Goal: Complete application form: Complete application form

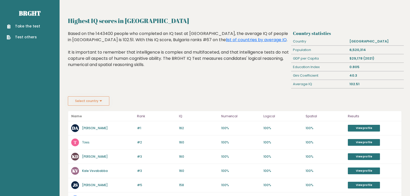
click at [31, 25] on link "Take the test" at bounding box center [23, 26] width 33 height 5
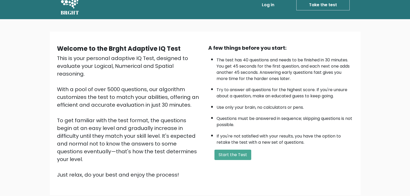
scroll to position [26, 0]
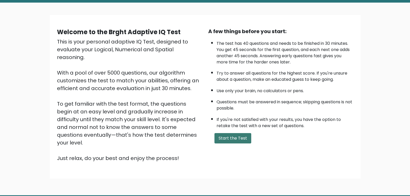
click at [238, 136] on button "Start the Test" at bounding box center [232, 138] width 37 height 10
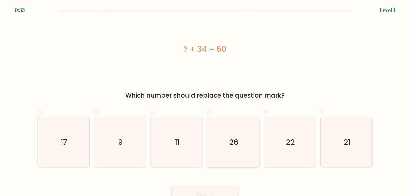
click at [232, 143] on text "26" at bounding box center [233, 142] width 9 height 10
click at [205, 101] on input "d. 26" at bounding box center [205, 99] width 0 height 3
radio input "true"
click at [219, 188] on button "Next" at bounding box center [204, 194] width 67 height 17
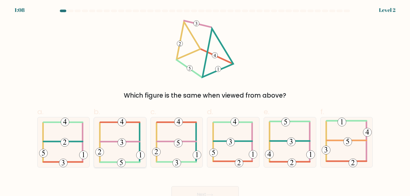
click at [129, 149] on icon at bounding box center [120, 142] width 50 height 50
click at [205, 101] on input "b." at bounding box center [205, 99] width 0 height 3
radio input "true"
drag, startPoint x: 206, startPoint y: 182, endPoint x: 204, endPoint y: 185, distance: 3.5
click at [205, 183] on div "Next" at bounding box center [205, 188] width 342 height 29
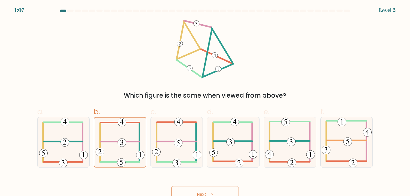
click at [204, 189] on button "Next" at bounding box center [204, 194] width 67 height 17
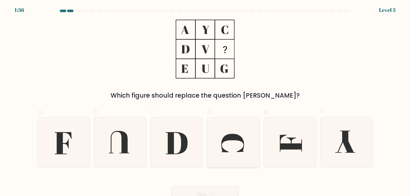
click at [221, 144] on icon at bounding box center [233, 142] width 50 height 50
click at [205, 101] on input "d." at bounding box center [205, 99] width 0 height 3
radio input "true"
click at [184, 144] on icon at bounding box center [176, 143] width 22 height 22
click at [205, 101] on input "c." at bounding box center [205, 99] width 0 height 3
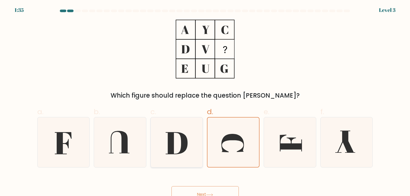
radio input "true"
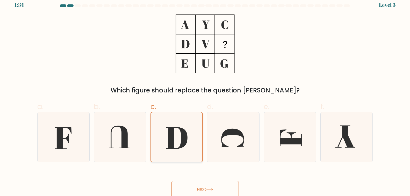
scroll to position [7, 0]
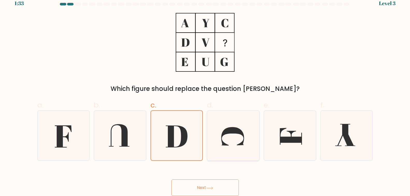
click at [238, 135] on icon at bounding box center [233, 136] width 50 height 50
click at [205, 95] on input "d." at bounding box center [205, 92] width 0 height 3
radio input "true"
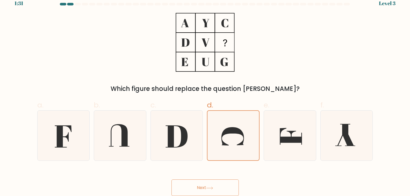
click at [218, 186] on button "Next" at bounding box center [204, 187] width 67 height 17
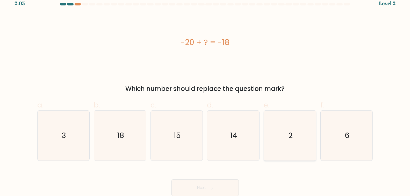
click at [309, 147] on icon "2" at bounding box center [290, 136] width 50 height 50
click at [205, 95] on input "e. 2" at bounding box center [205, 92] width 0 height 3
radio input "true"
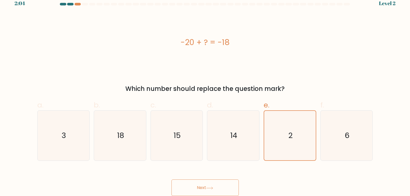
click at [229, 190] on button "Next" at bounding box center [204, 187] width 67 height 17
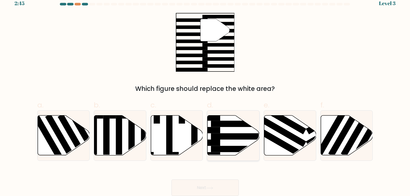
click at [223, 136] on rect at bounding box center [239, 136] width 56 height 6
click at [205, 95] on input "d." at bounding box center [205, 92] width 0 height 3
radio input "true"
click at [188, 186] on button "Next" at bounding box center [204, 187] width 67 height 17
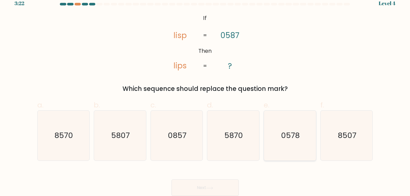
click at [296, 136] on text "0578" at bounding box center [290, 135] width 19 height 10
click at [205, 95] on input "e. 0578" at bounding box center [205, 92] width 0 height 3
radio input "true"
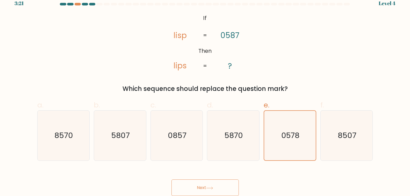
click at [204, 186] on button "Next" at bounding box center [204, 187] width 67 height 17
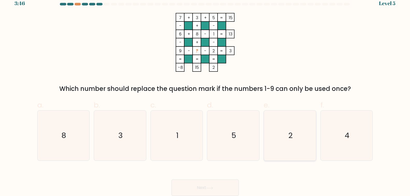
click at [302, 123] on icon "2" at bounding box center [290, 136] width 50 height 50
click at [205, 95] on input "e. 2" at bounding box center [205, 92] width 0 height 3
radio input "true"
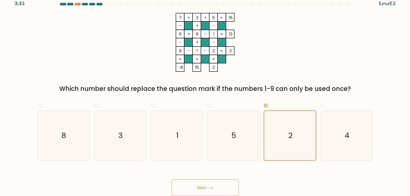
click at [211, 183] on button "Next" at bounding box center [204, 187] width 67 height 17
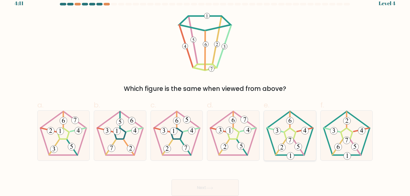
click at [273, 143] on icon at bounding box center [290, 136] width 50 height 50
click at [205, 95] on input "e." at bounding box center [205, 92] width 0 height 3
radio input "true"
click at [220, 190] on button "Next" at bounding box center [204, 187] width 67 height 17
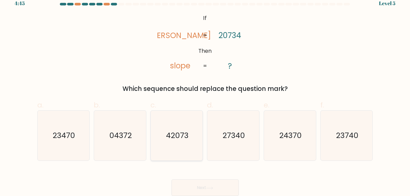
click at [188, 155] on icon "42073" at bounding box center [177, 136] width 50 height 50
click at [205, 95] on input "c. 42073" at bounding box center [205, 92] width 0 height 3
radio input "true"
click at [206, 181] on button "Next" at bounding box center [204, 187] width 67 height 17
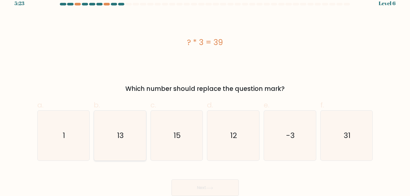
click at [125, 139] on icon "13" at bounding box center [120, 136] width 50 height 50
click at [205, 95] on input "b. 13" at bounding box center [205, 92] width 0 height 3
radio input "true"
click at [219, 188] on button "Next" at bounding box center [204, 187] width 67 height 17
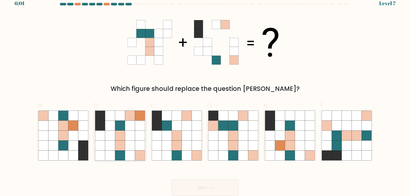
click at [114, 128] on icon at bounding box center [110, 126] width 10 height 10
click at [205, 95] on input "b." at bounding box center [205, 92] width 0 height 3
radio input "true"
click at [245, 142] on icon at bounding box center [243, 146] width 10 height 10
click at [205, 95] on input "d." at bounding box center [205, 92] width 0 height 3
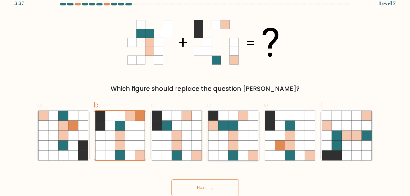
radio input "true"
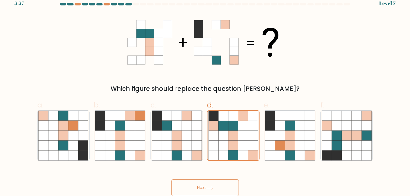
click at [208, 189] on icon at bounding box center [209, 188] width 7 height 3
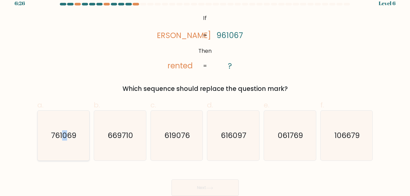
click at [65, 151] on icon "761069" at bounding box center [63, 136] width 50 height 50
click at [71, 155] on icon "761069" at bounding box center [63, 136] width 50 height 50
click at [205, 95] on input "a. 761069" at bounding box center [205, 92] width 0 height 3
radio input "true"
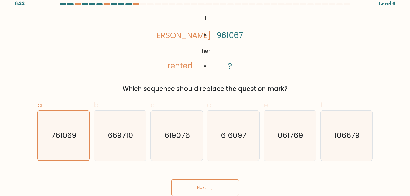
click at [189, 186] on button "Next" at bounding box center [204, 187] width 67 height 17
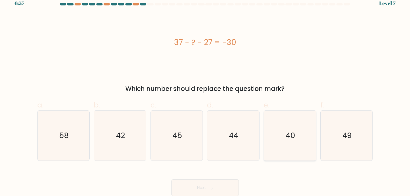
click at [281, 145] on icon "40" at bounding box center [290, 136] width 50 height 50
click at [205, 95] on input "e. 40" at bounding box center [205, 92] width 0 height 3
radio input "true"
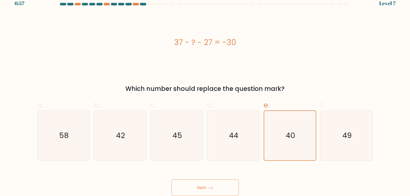
click at [202, 185] on button "Next" at bounding box center [204, 187] width 67 height 17
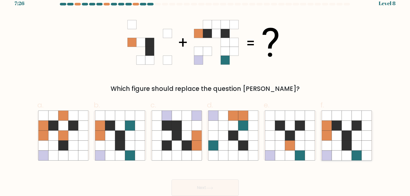
click at [337, 145] on icon at bounding box center [336, 146] width 10 height 10
click at [205, 95] on input "f." at bounding box center [205, 92] width 0 height 3
radio input "true"
click at [221, 186] on button "Next" at bounding box center [204, 187] width 67 height 17
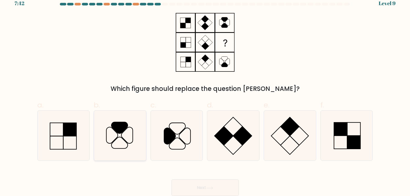
click at [133, 140] on icon at bounding box center [120, 136] width 50 height 50
click at [205, 95] on input "b." at bounding box center [205, 92] width 0 height 3
radio input "true"
click at [184, 185] on button "Next" at bounding box center [204, 187] width 67 height 17
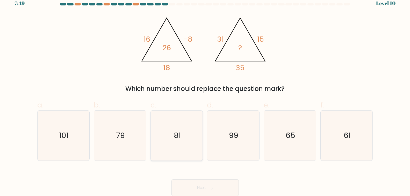
click at [157, 142] on icon "81" at bounding box center [177, 136] width 50 height 50
click at [205, 95] on input "c. 81" at bounding box center [205, 92] width 0 height 3
radio input "true"
click at [188, 187] on button "Next" at bounding box center [204, 187] width 67 height 17
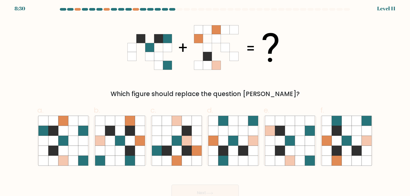
scroll to position [0, 0]
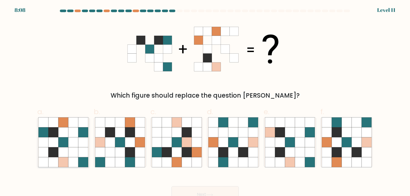
click at [53, 130] on icon at bounding box center [53, 132] width 10 height 10
click at [205, 101] on input "a." at bounding box center [205, 99] width 0 height 3
radio input "true"
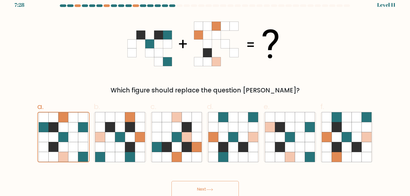
scroll to position [7, 0]
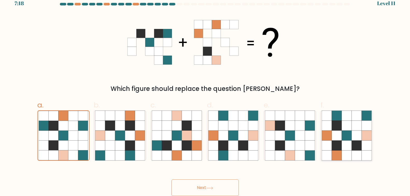
click at [361, 122] on icon at bounding box center [366, 126] width 10 height 10
click at [205, 95] on input "f." at bounding box center [205, 92] width 0 height 3
radio input "true"
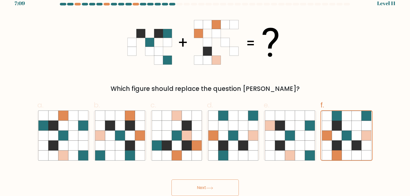
click at [212, 184] on button "Next" at bounding box center [204, 187] width 67 height 17
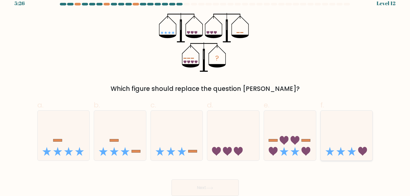
click at [369, 151] on icon at bounding box center [346, 135] width 52 height 43
click at [205, 95] on input "f." at bounding box center [205, 92] width 0 height 3
radio input "true"
click at [205, 186] on button "Next" at bounding box center [204, 187] width 67 height 17
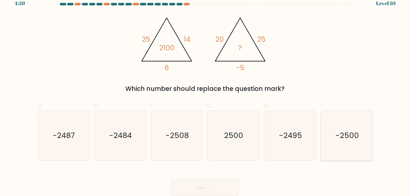
click at [343, 150] on icon "-2500" at bounding box center [347, 136] width 50 height 50
click at [205, 95] on input "f. -2500" at bounding box center [205, 92] width 0 height 3
radio input "true"
click at [191, 184] on button "Next" at bounding box center [204, 187] width 67 height 17
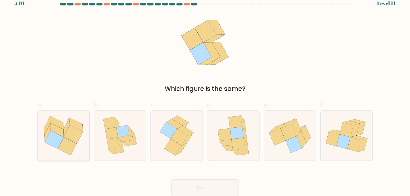
click at [69, 145] on icon at bounding box center [67, 146] width 19 height 18
click at [205, 95] on input "a." at bounding box center [205, 92] width 0 height 3
radio input "true"
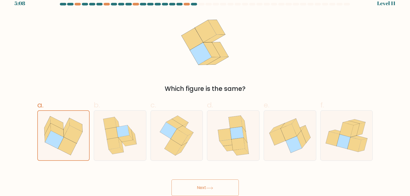
click at [200, 184] on button "Next" at bounding box center [204, 187] width 67 height 17
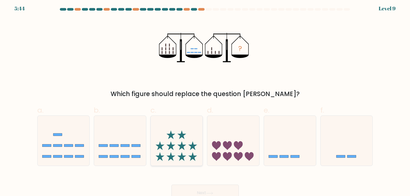
scroll to position [0, 0]
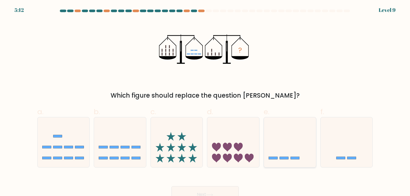
click at [300, 146] on icon at bounding box center [290, 142] width 52 height 43
click at [205, 101] on input "e." at bounding box center [205, 99] width 0 height 3
radio input "true"
click at [219, 185] on div "Next" at bounding box center [205, 188] width 342 height 29
click at [217, 190] on button "Next" at bounding box center [204, 194] width 67 height 17
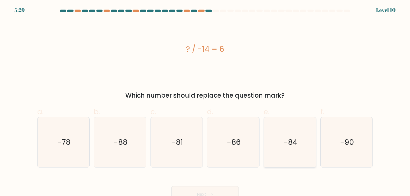
drag, startPoint x: 283, startPoint y: 140, endPoint x: 276, endPoint y: 144, distance: 8.4
click at [283, 140] on icon "-84" at bounding box center [290, 142] width 50 height 50
click at [205, 101] on input "e. -84" at bounding box center [205, 99] width 0 height 3
radio input "true"
click at [204, 190] on button "Next" at bounding box center [204, 194] width 67 height 17
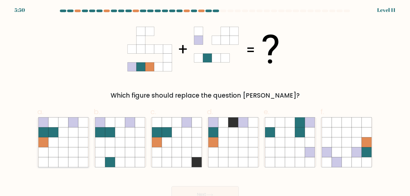
click at [39, 145] on icon at bounding box center [44, 142] width 10 height 10
click at [205, 101] on input "a." at bounding box center [205, 99] width 0 height 3
radio input "true"
click at [198, 189] on button "Next" at bounding box center [204, 194] width 67 height 17
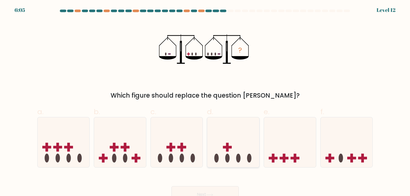
click at [254, 158] on icon at bounding box center [233, 142] width 52 height 43
click at [205, 101] on input "d." at bounding box center [205, 99] width 0 height 3
radio input "true"
click at [210, 191] on button "Next" at bounding box center [204, 194] width 67 height 17
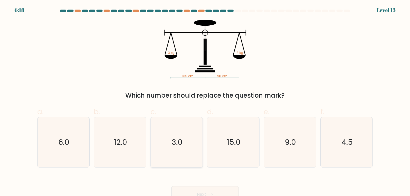
click at [200, 156] on icon "3.0" at bounding box center [177, 142] width 50 height 50
click at [205, 101] on input "c. 3.0" at bounding box center [205, 99] width 0 height 3
radio input "true"
click at [89, 138] on div "6.0" at bounding box center [63, 142] width 53 height 50
click at [205, 101] on input "a. 6.0" at bounding box center [205, 99] width 0 height 3
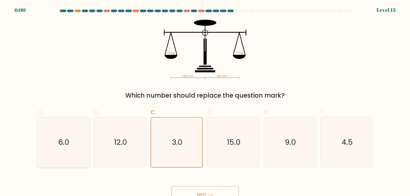
radio input "true"
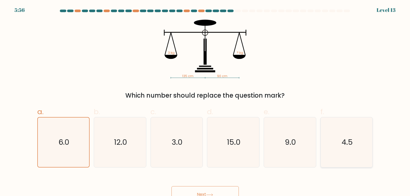
click at [332, 133] on icon "4.5" at bounding box center [347, 142] width 50 height 50
click at [205, 101] on input "f. 4.5" at bounding box center [205, 99] width 0 height 3
radio input "true"
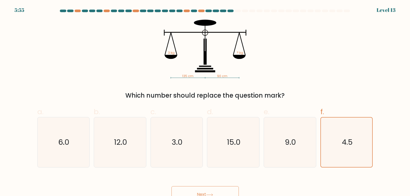
click at [225, 190] on button "Next" at bounding box center [204, 194] width 67 height 17
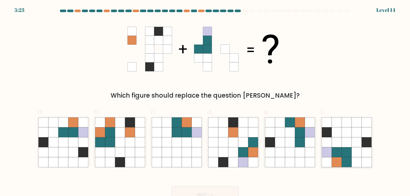
click at [335, 145] on icon at bounding box center [336, 142] width 10 height 10
click at [205, 101] on input "f." at bounding box center [205, 99] width 0 height 3
radio input "true"
click at [230, 192] on button "Next" at bounding box center [204, 194] width 67 height 17
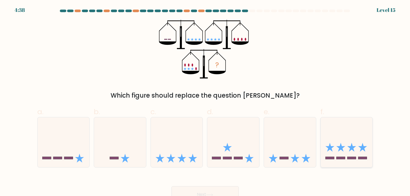
click at [352, 156] on icon at bounding box center [346, 142] width 52 height 43
click at [205, 101] on input "f." at bounding box center [205, 99] width 0 height 3
radio input "true"
click at [297, 141] on icon at bounding box center [290, 142] width 52 height 43
click at [205, 101] on input "e." at bounding box center [205, 99] width 0 height 3
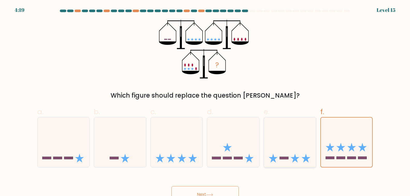
radio input "true"
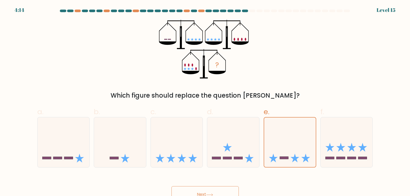
click at [217, 190] on button "Next" at bounding box center [204, 194] width 67 height 17
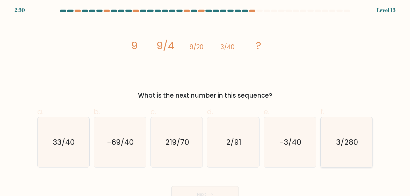
click at [321, 147] on div "3/280" at bounding box center [346, 142] width 53 height 50
click at [205, 101] on input "f. 3/280" at bounding box center [205, 99] width 0 height 3
radio input "true"
click at [207, 190] on button "Next" at bounding box center [204, 194] width 67 height 17
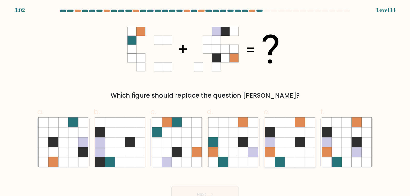
click at [284, 160] on icon at bounding box center [280, 162] width 10 height 10
click at [205, 101] on input "e." at bounding box center [205, 99] width 0 height 3
radio input "true"
click at [223, 186] on button "Next" at bounding box center [204, 194] width 67 height 17
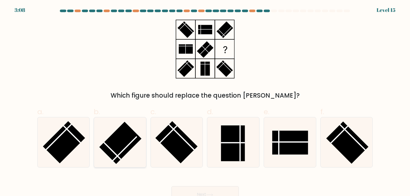
click at [129, 156] on icon at bounding box center [120, 142] width 50 height 50
click at [205, 101] on input "b." at bounding box center [205, 99] width 0 height 3
radio input "true"
click at [210, 191] on button "Next" at bounding box center [204, 194] width 67 height 17
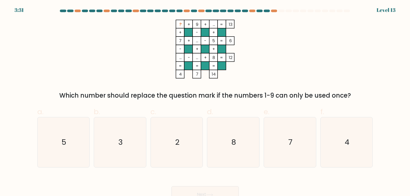
drag, startPoint x: 135, startPoint y: 159, endPoint x: 167, endPoint y: 188, distance: 43.4
click at [134, 160] on icon "3" at bounding box center [120, 142] width 50 height 50
click at [205, 101] on input "b. 3" at bounding box center [205, 99] width 0 height 3
radio input "true"
click at [201, 189] on button "Next" at bounding box center [204, 194] width 67 height 17
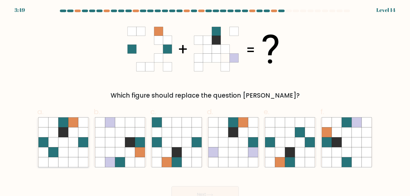
click at [78, 131] on icon at bounding box center [73, 132] width 10 height 10
click at [205, 101] on input "a." at bounding box center [205, 99] width 0 height 3
radio input "true"
click at [235, 148] on icon at bounding box center [233, 152] width 10 height 10
click at [205, 101] on input "d." at bounding box center [205, 99] width 0 height 3
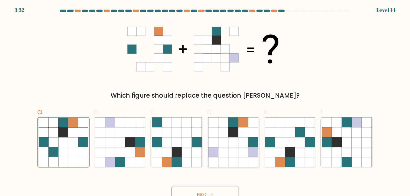
radio input "true"
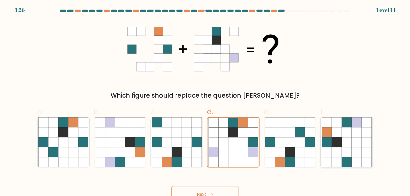
click at [334, 159] on icon at bounding box center [336, 162] width 10 height 10
click at [205, 101] on input "f." at bounding box center [205, 99] width 0 height 3
radio input "true"
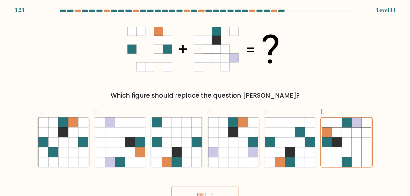
click at [227, 187] on button "Next" at bounding box center [204, 194] width 67 height 17
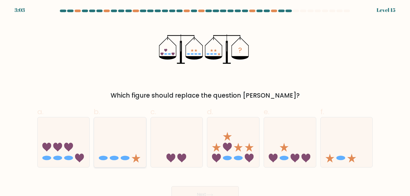
click at [104, 157] on ellipse at bounding box center [103, 158] width 9 height 4
click at [205, 101] on input "b." at bounding box center [205, 99] width 0 height 3
radio input "true"
click at [277, 158] on icon at bounding box center [273, 158] width 9 height 9
click at [205, 101] on input "e." at bounding box center [205, 99] width 0 height 3
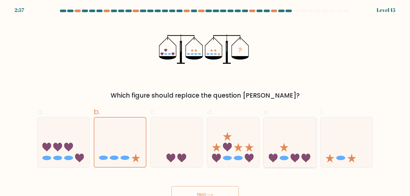
radio input "true"
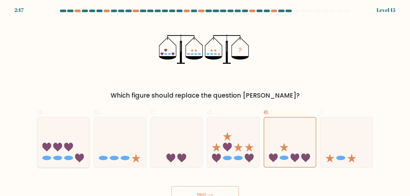
click at [76, 137] on icon at bounding box center [64, 142] width 52 height 43
click at [205, 101] on input "a." at bounding box center [205, 99] width 0 height 3
radio input "true"
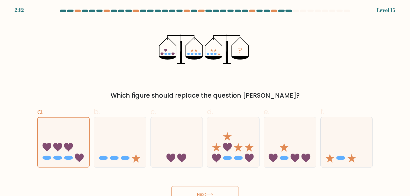
click at [211, 188] on button "Next" at bounding box center [204, 194] width 67 height 17
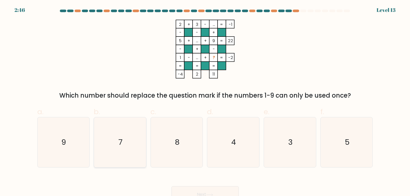
click at [118, 148] on icon "7" at bounding box center [120, 142] width 50 height 50
click at [205, 101] on input "b. 7" at bounding box center [205, 99] width 0 height 3
radio input "true"
click at [288, 145] on icon "3" at bounding box center [290, 142] width 50 height 50
click at [205, 101] on input "e. 3" at bounding box center [205, 99] width 0 height 3
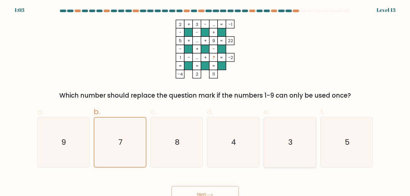
radio input "true"
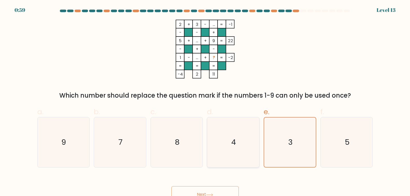
click at [220, 164] on icon "4" at bounding box center [233, 142] width 50 height 50
click at [205, 101] on input "d. 4" at bounding box center [205, 99] width 0 height 3
radio input "true"
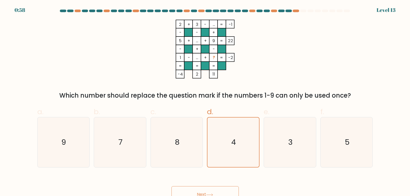
click at [203, 192] on button "Next" at bounding box center [204, 194] width 67 height 17
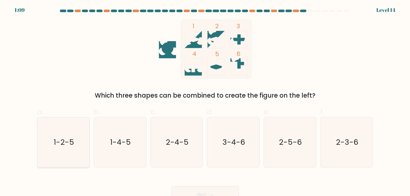
click at [83, 150] on icon "1-2-5" at bounding box center [63, 142] width 50 height 50
click at [205, 101] on input "a. 1-2-5" at bounding box center [205, 99] width 0 height 3
radio input "true"
click at [208, 194] on icon at bounding box center [209, 194] width 7 height 3
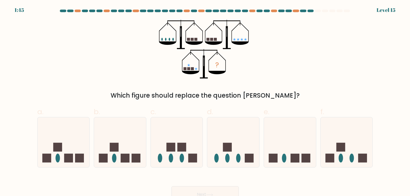
click at [262, 143] on div "e." at bounding box center [289, 136] width 57 height 61
click at [236, 144] on icon at bounding box center [233, 142] width 52 height 43
click at [205, 101] on input "d." at bounding box center [205, 99] width 0 height 3
radio input "true"
click at [219, 192] on button "Next" at bounding box center [204, 194] width 67 height 17
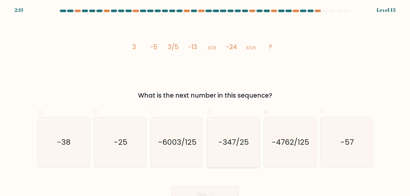
click at [238, 130] on icon "-347/25" at bounding box center [233, 142] width 50 height 50
click at [205, 101] on input "d. -347/25" at bounding box center [205, 99] width 0 height 3
radio input "true"
click at [213, 190] on button "Next" at bounding box center [204, 194] width 67 height 17
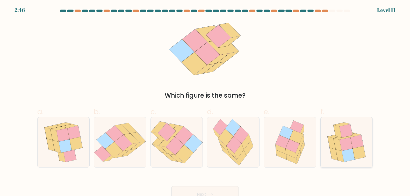
click at [367, 154] on icon at bounding box center [346, 142] width 47 height 50
click at [205, 101] on input "f." at bounding box center [205, 99] width 0 height 3
radio input "true"
click at [216, 192] on button "Next" at bounding box center [204, 194] width 67 height 17
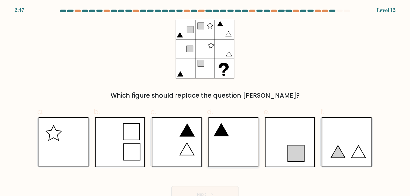
click at [232, 139] on icon at bounding box center [233, 142] width 50 height 50
click at [205, 101] on input "d." at bounding box center [205, 99] width 0 height 3
radio input "true"
click at [225, 189] on button "Next" at bounding box center [204, 194] width 67 height 17
click at [215, 189] on button "Next" at bounding box center [204, 194] width 67 height 17
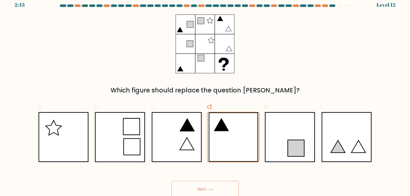
scroll to position [7, 0]
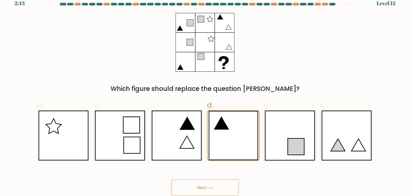
click at [207, 184] on button "Next" at bounding box center [204, 187] width 67 height 17
click at [204, 185] on button "Next" at bounding box center [204, 187] width 67 height 17
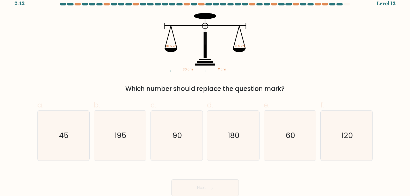
click at [204, 186] on button "Next" at bounding box center [204, 187] width 67 height 17
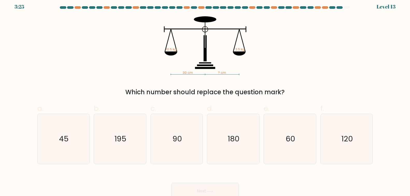
scroll to position [0, 0]
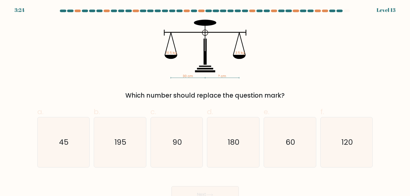
click at [283, 100] on form at bounding box center [205, 106] width 410 height 193
click at [249, 143] on icon "180" at bounding box center [233, 142] width 50 height 50
click at [205, 101] on input "d. 180" at bounding box center [205, 99] width 0 height 3
radio input "true"
click at [219, 188] on button "Next" at bounding box center [204, 194] width 67 height 17
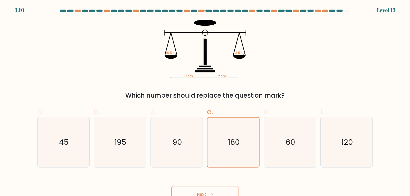
click at [210, 193] on button "Next" at bounding box center [204, 194] width 67 height 17
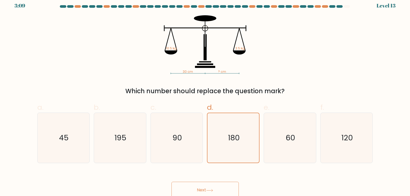
scroll to position [7, 0]
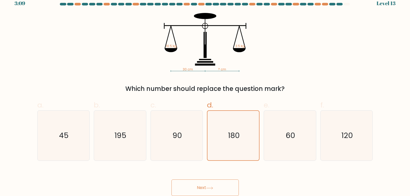
click at [208, 185] on button "Next" at bounding box center [204, 187] width 67 height 17
click at [204, 186] on button "Next" at bounding box center [204, 187] width 67 height 17
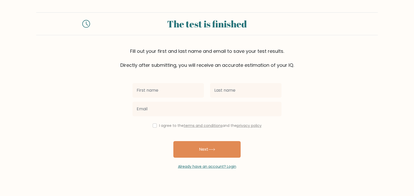
click at [169, 94] on input "text" at bounding box center [168, 90] width 71 height 14
type input "Noa"
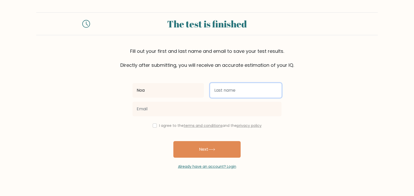
click at [214, 92] on input "text" at bounding box center [245, 90] width 71 height 14
type input "Simova"
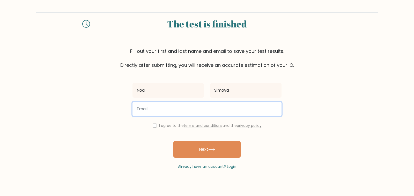
click at [209, 110] on input "email" at bounding box center [207, 109] width 149 height 14
type input "noasimova12@gmail.com"
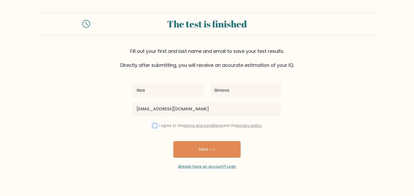
click at [153, 125] on input "checkbox" at bounding box center [155, 125] width 4 height 4
checkbox input "true"
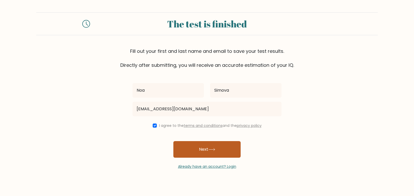
click at [195, 151] on button "Next" at bounding box center [206, 149] width 67 height 17
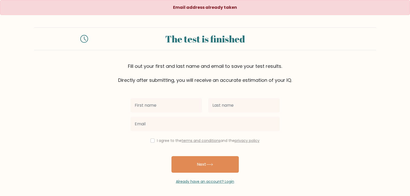
click at [181, 110] on input "text" at bounding box center [165, 105] width 71 height 14
